Goal: Find specific page/section: Find specific page/section

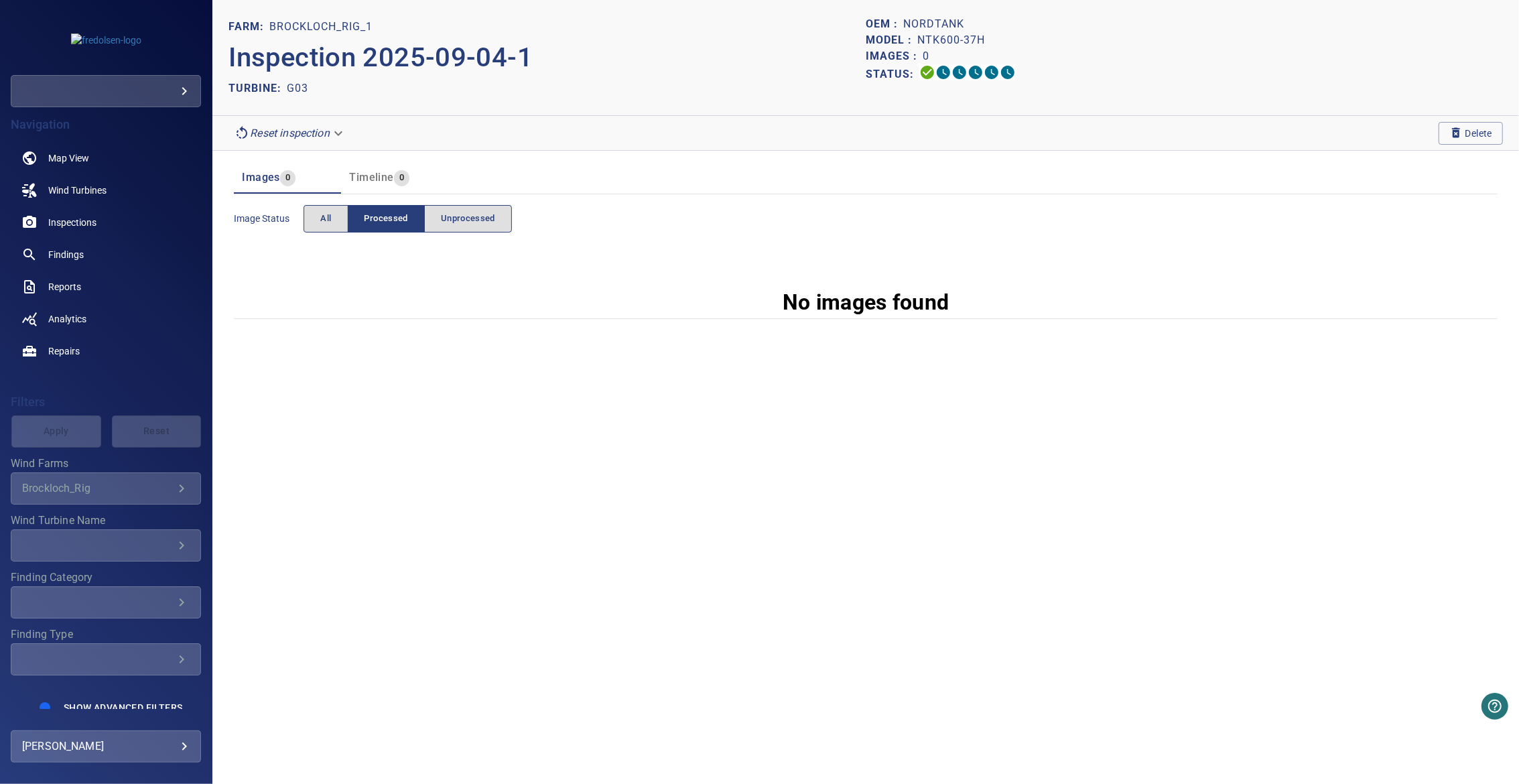
click at [276, 136] on body "**********" at bounding box center [759, 392] width 1519 height 784
click at [288, 135] on li "pre_process" at bounding box center [291, 132] width 124 height 24
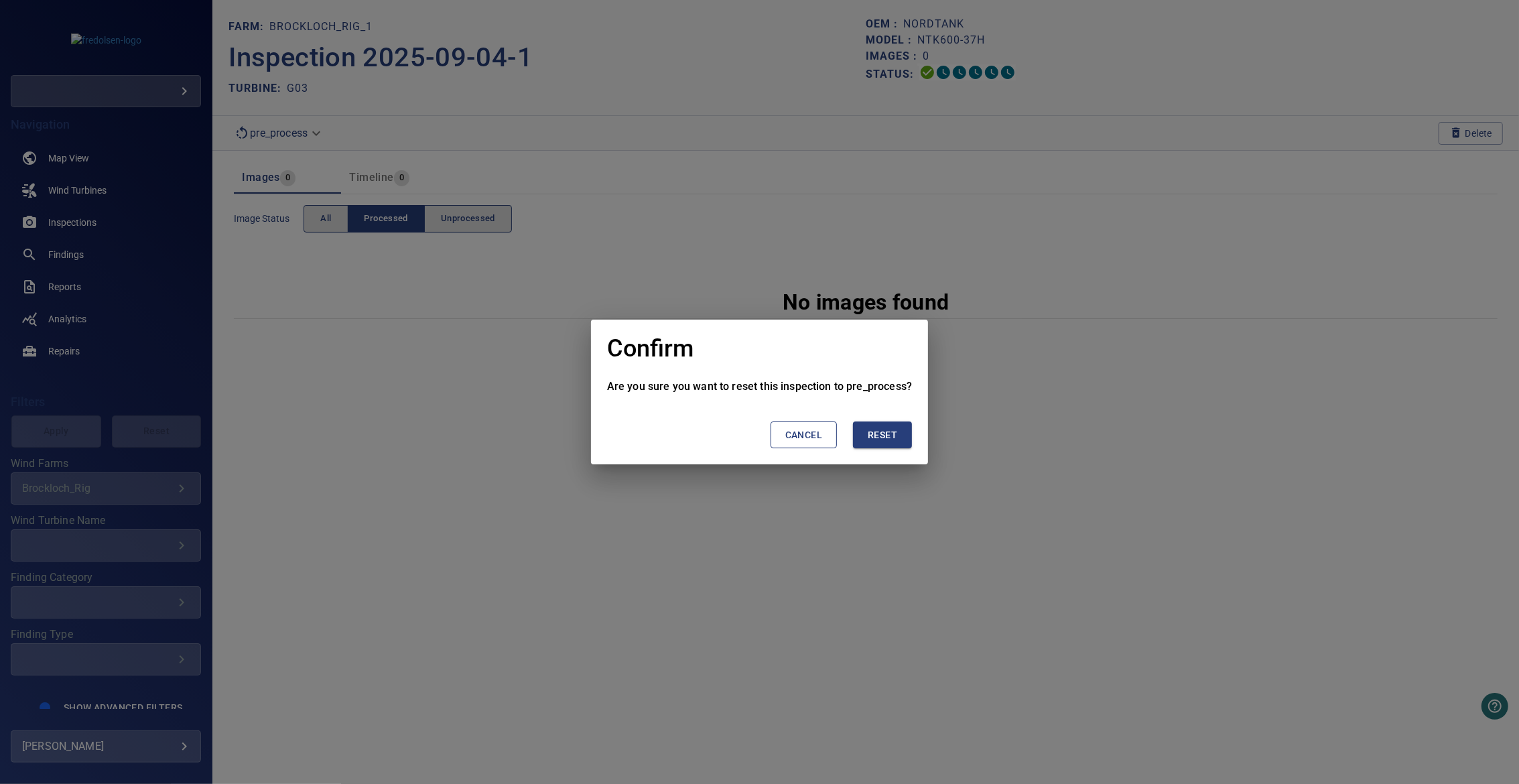
click at [882, 443] on button "Reset" at bounding box center [882, 435] width 59 height 28
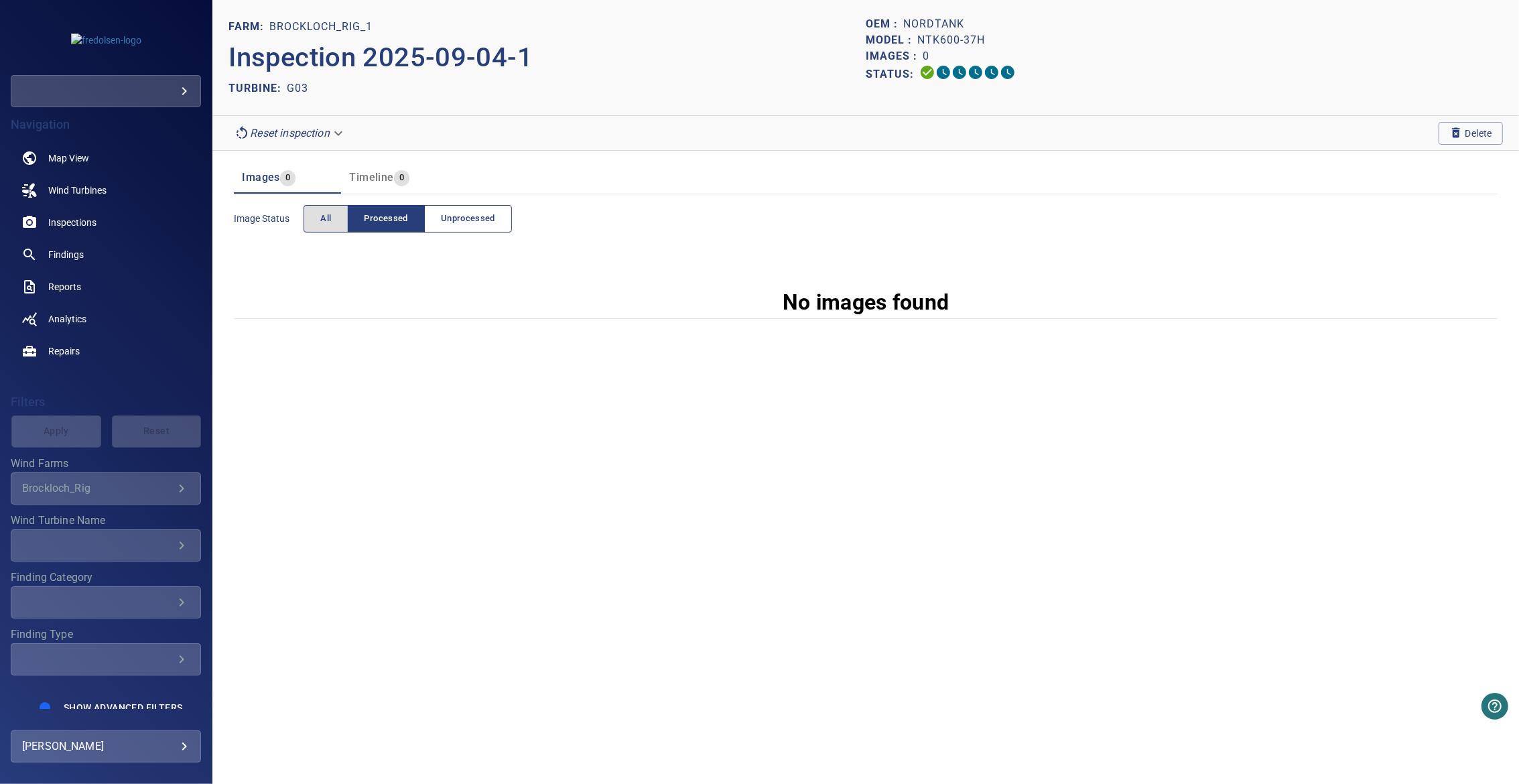
click at [501, 221] on button "Unprocessed" at bounding box center [468, 219] width 88 height 28
click at [367, 219] on span "Processed" at bounding box center [386, 219] width 43 height 16
click at [455, 222] on span "Unprocessed" at bounding box center [468, 219] width 54 height 16
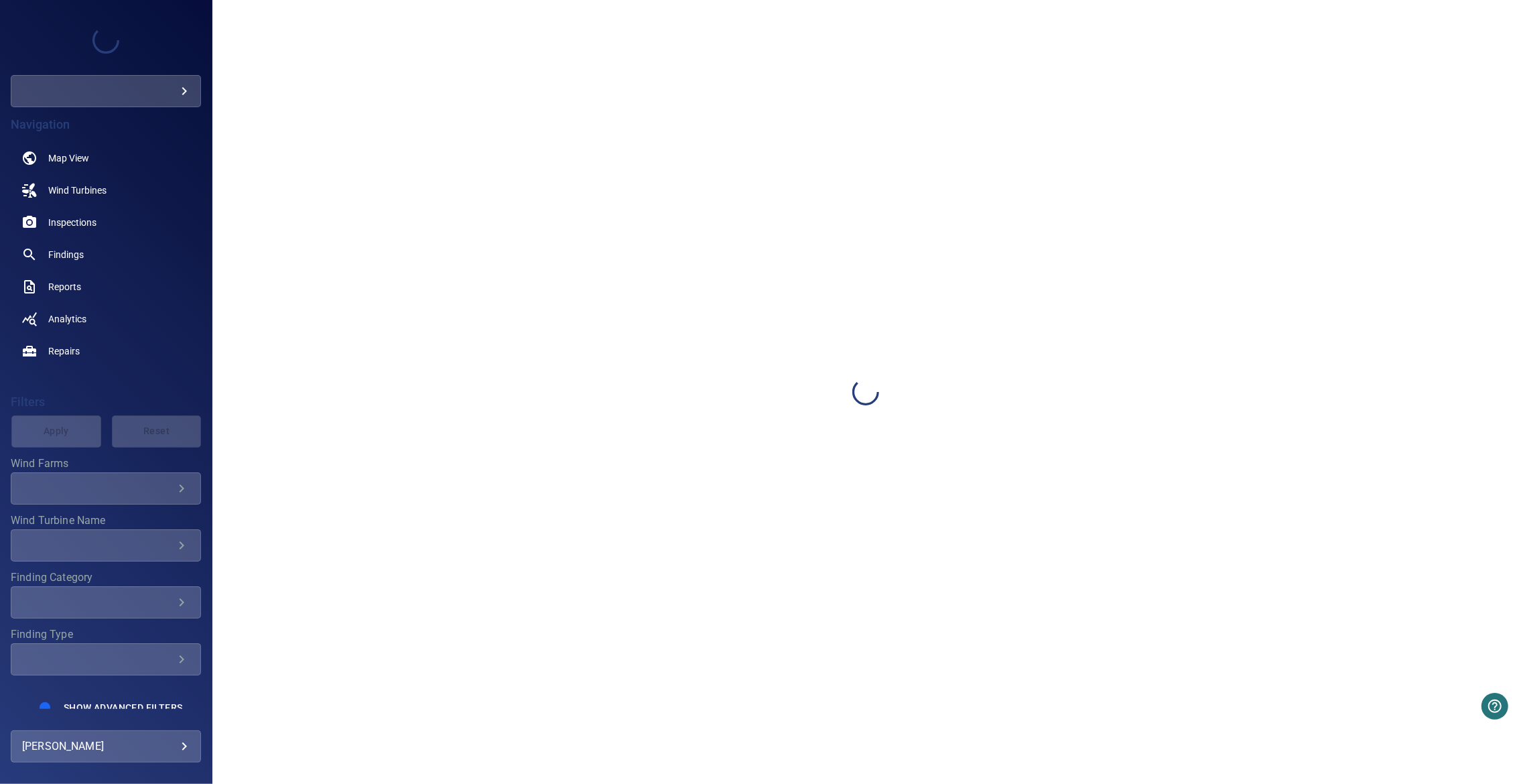
click at [436, 355] on div at bounding box center [865, 392] width 1307 height 784
